Goal: Task Accomplishment & Management: Use online tool/utility

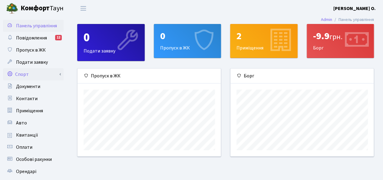
scroll to position [87, 144]
click at [28, 75] on link "Спорт" at bounding box center [33, 74] width 61 height 12
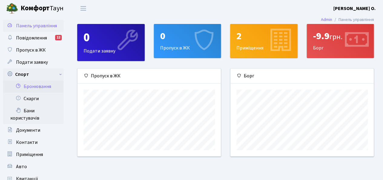
click at [40, 87] on link "Бронювання" at bounding box center [33, 86] width 61 height 12
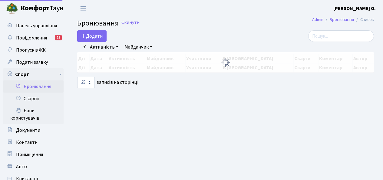
select select "25"
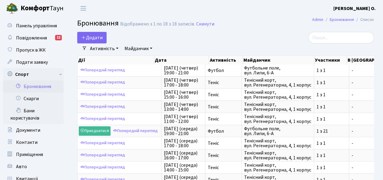
click at [238, 37] on div "Додати Активність Баскетбол Волейбол Йога Катання на роликах Настільний теніс Т…" at bounding box center [174, 38] width 195 height 12
click at [101, 35] on button "Додати" at bounding box center [91, 38] width 29 height 12
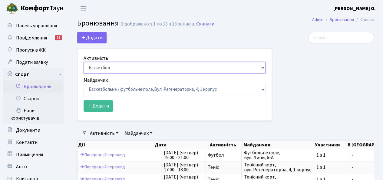
click at [139, 65] on select "Баскетбол Волейбол Йога Катання на роликах Настільний теніс Теніс Футбол Фітнес" at bounding box center [175, 68] width 182 height 12
select select "1"
click at [84, 62] on select "Баскетбол Волейбол Йога Катання на роликах Настільний теніс Теніс Футбол Фітнес" at bounding box center [175, 68] width 182 height 12
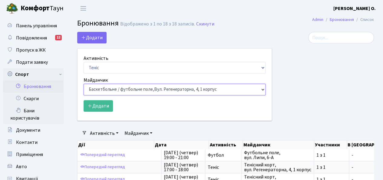
click at [125, 90] on select "Баскетбольне / футбольне поле, [GEOGRAPHIC_DATA]. [STREET_ADDRESS]. [STREET_ADD…" at bounding box center [175, 90] width 182 height 12
click at [84, 84] on select "Баскетбольне / футбольне поле, Вул. Регенераторна, 4, 1 корпус Баскетбольне пол…" at bounding box center [175, 90] width 182 height 12
drag, startPoint x: 117, startPoint y: 88, endPoint x: 116, endPoint y: 85, distance: 3.4
click at [117, 88] on select "Баскетбольне / футбольне поле, Вул. Регенераторна, 4, 1 корпус Баскетбольне пол…" at bounding box center [175, 90] width 182 height 12
select select "1"
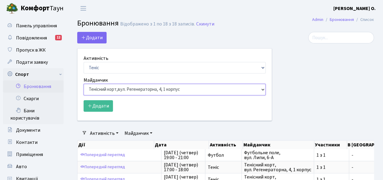
click at [84, 84] on select "Баскетбольне / футбольне поле, Вул. Регенераторна, 4, 1 корпус Баскетбольне пол…" at bounding box center [175, 90] width 182 height 12
click at [99, 103] on button "Додати" at bounding box center [98, 106] width 29 height 12
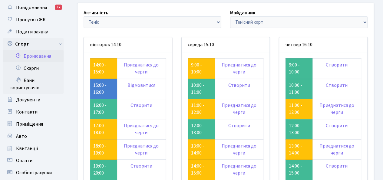
scroll to position [61, 0]
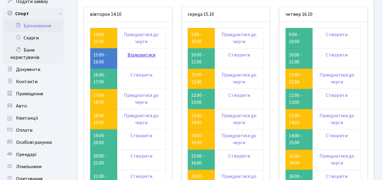
click at [145, 56] on link "Відмовитися" at bounding box center [142, 55] width 28 height 7
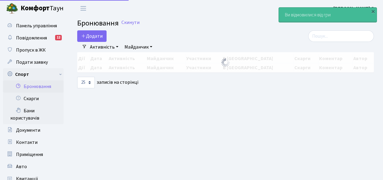
select select "25"
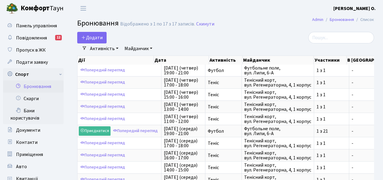
click at [43, 85] on link "Бронювання" at bounding box center [33, 86] width 61 height 12
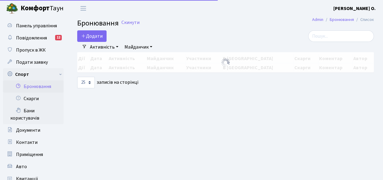
select select "25"
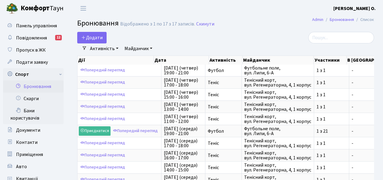
click at [91, 18] on span "Бронювання" at bounding box center [98, 23] width 42 height 11
click at [41, 87] on link "Бронювання" at bounding box center [33, 86] width 61 height 12
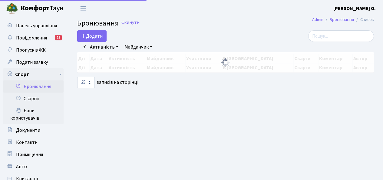
select select "25"
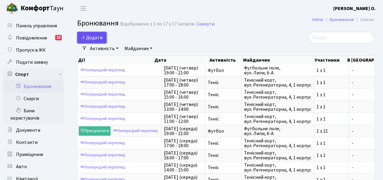
click at [93, 37] on button "Додати" at bounding box center [91, 38] width 29 height 12
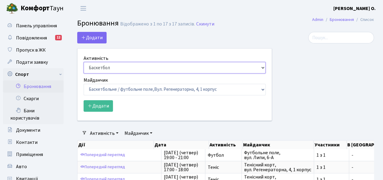
click at [97, 65] on select "Баскетбол Волейбол Йога Катання на роликах Настільний теніс Теніс Футбол Фітнес" at bounding box center [175, 68] width 182 height 12
select select "1"
click at [84, 62] on select "Баскетбол Волейбол Йога Катання на роликах Настільний теніс Теніс Футбол Фітнес" at bounding box center [175, 68] width 182 height 12
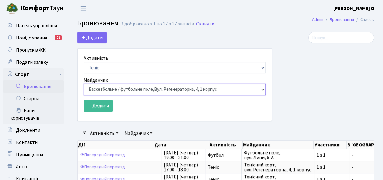
click at [112, 89] on select "Баскетбольне / футбольне поле, Вул. Регенераторна, 4, 1 корпус Баскетбольне пол…" at bounding box center [175, 90] width 182 height 12
select select "1"
click at [84, 84] on select "Баскетбольне / футбольне поле, Вул. Регенераторна, 4, 1 корпус Баскетбольне пол…" at bounding box center [175, 90] width 182 height 12
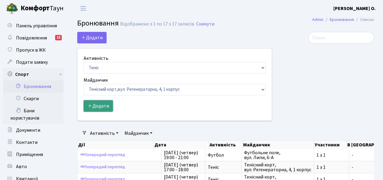
click at [102, 106] on button "Додати" at bounding box center [98, 106] width 29 height 12
